Goal: Find specific page/section

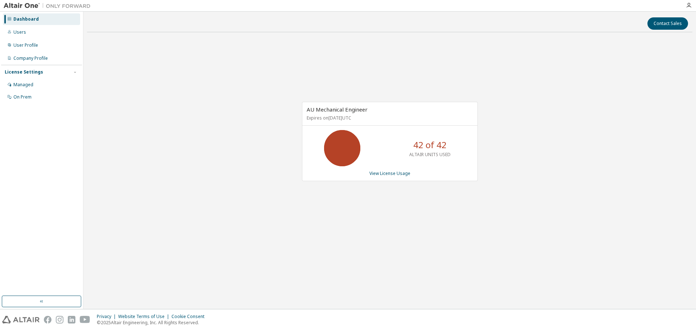
click at [216, 60] on div "AU Mechanical Engineer Expires on [DATE] UTC 42 of 42 ALTAIR UNITS USED View Li…" at bounding box center [389, 145] width 605 height 215
drag, startPoint x: 124, startPoint y: 158, endPoint x: 138, endPoint y: 153, distance: 15.8
click at [125, 158] on div "AU Mechanical Engineer Expires on July 10, 2026 UTC 42 of 42 ALTAIR UNITS USED …" at bounding box center [389, 145] width 605 height 215
drag, startPoint x: 276, startPoint y: 275, endPoint x: 287, endPoint y: 290, distance: 18.1
click at [276, 275] on div "Contact Sales AU Mechanical Engineer Expires on July 10, 2026 UTC 42 of 42 ALTA…" at bounding box center [389, 160] width 605 height 290
